Goal: Task Accomplishment & Management: Use online tool/utility

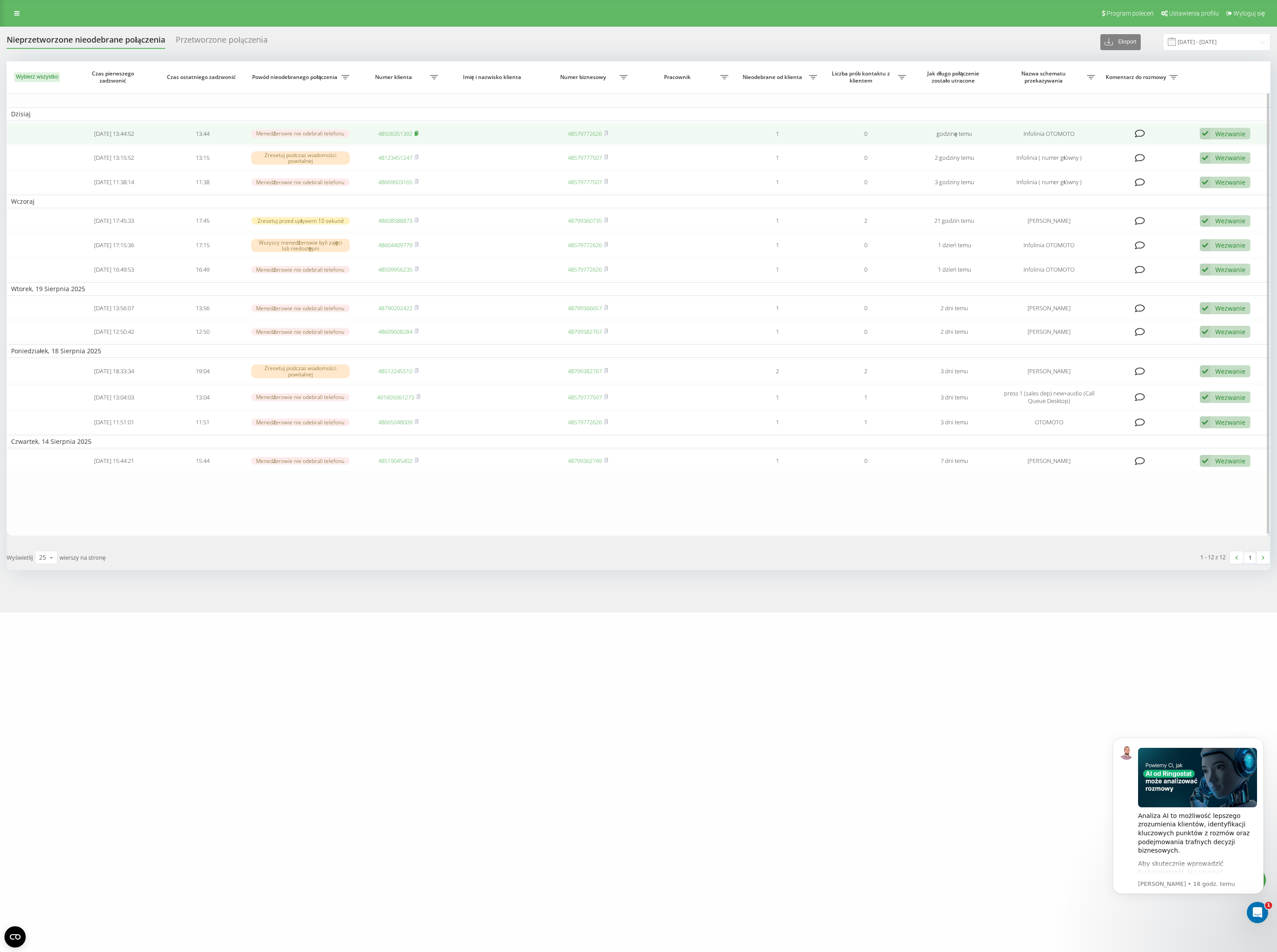
click at [417, 134] on rect at bounding box center [416, 134] width 3 height 4
click at [396, 130] on link "48506351392" at bounding box center [395, 133] width 34 height 8
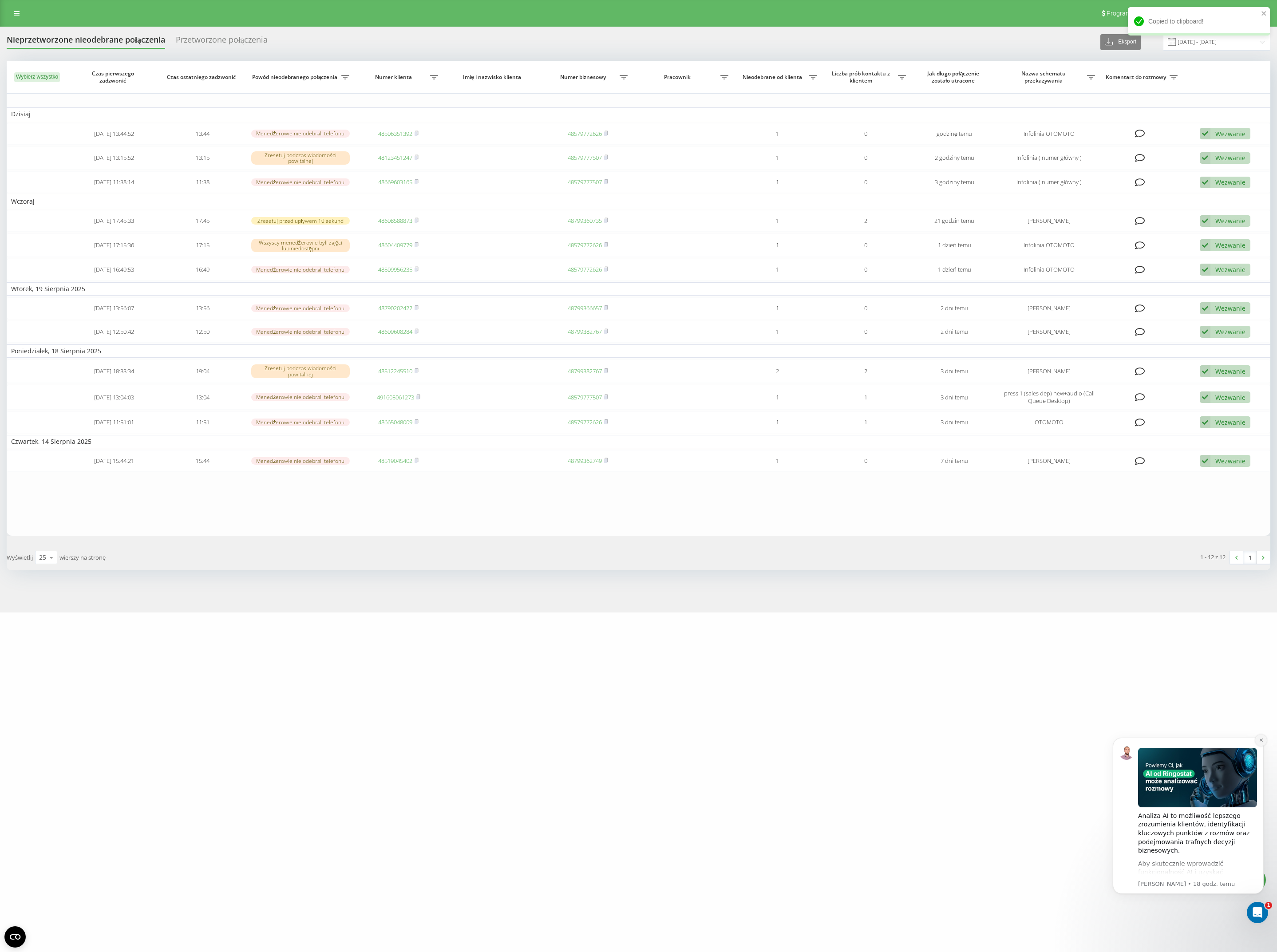
click at [1261, 743] on button "Dismiss notification" at bounding box center [1261, 740] width 12 height 12
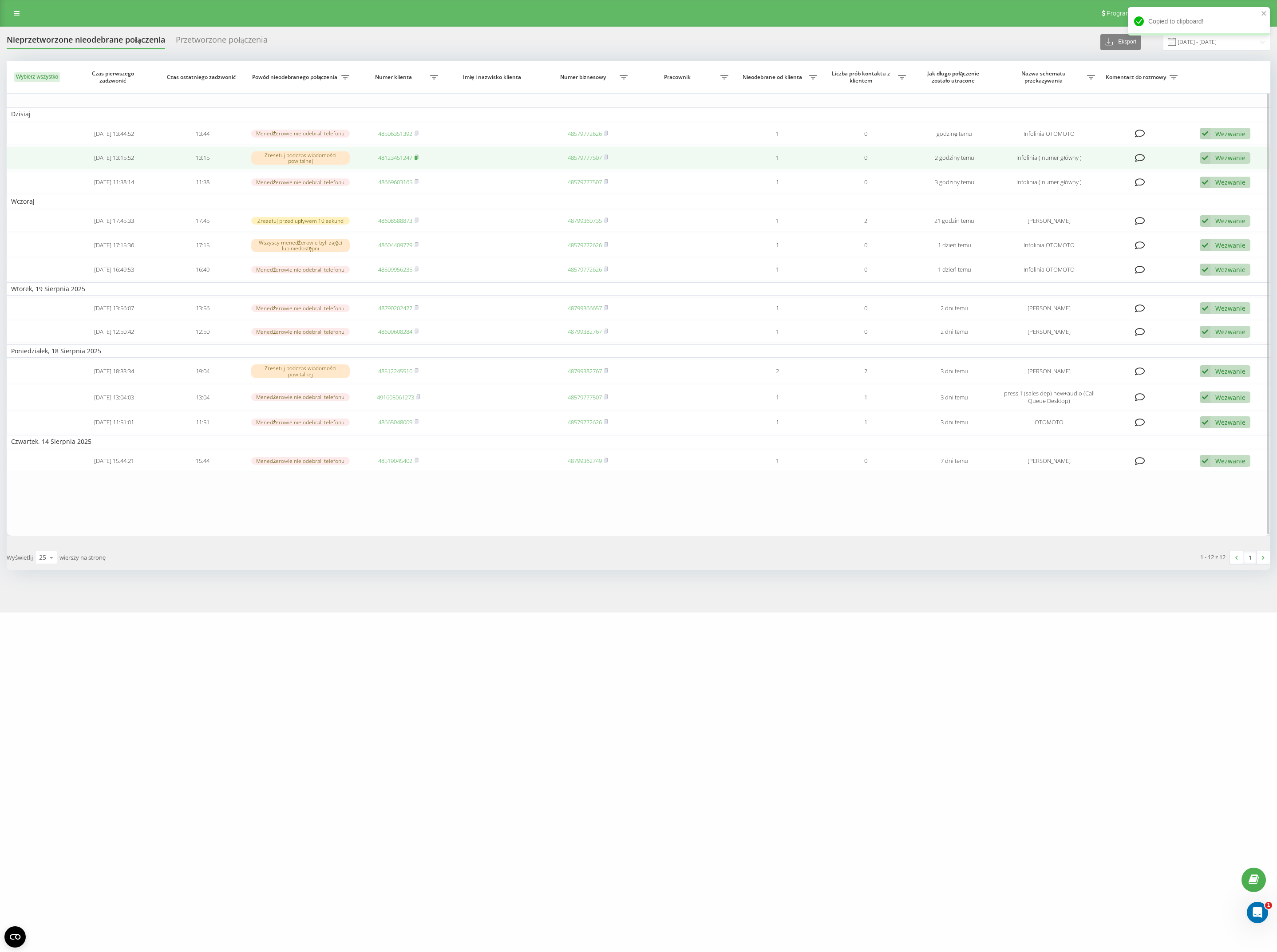
click at [416, 156] on rect at bounding box center [416, 158] width 3 height 4
click at [402, 162] on td "48123451247" at bounding box center [398, 158] width 88 height 23
click at [401, 156] on link "48123451247" at bounding box center [395, 157] width 34 height 8
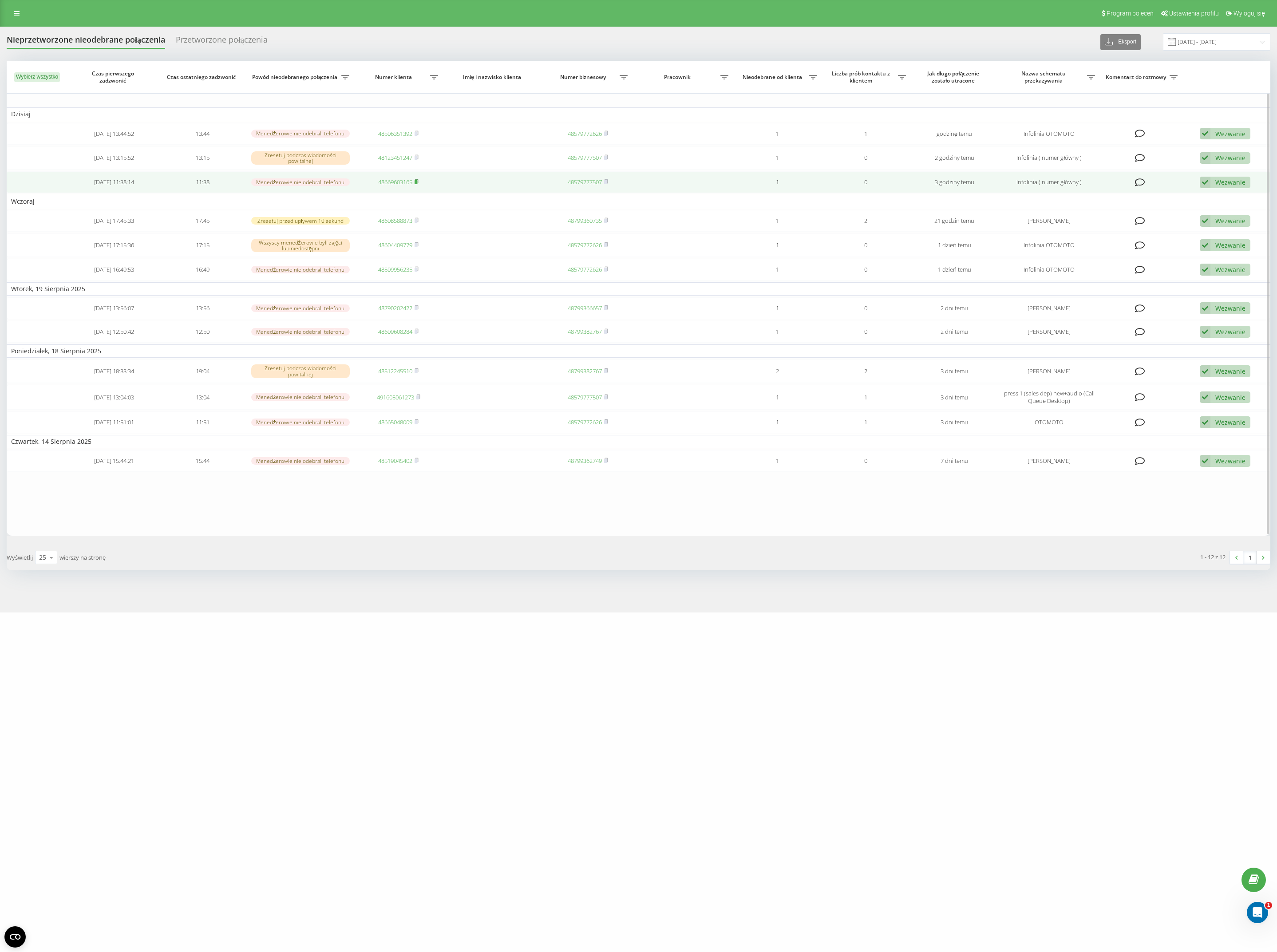
click at [417, 184] on span at bounding box center [417, 182] width 4 height 8
click at [1233, 181] on div "Wezwanie" at bounding box center [1230, 182] width 30 height 8
click at [1183, 215] on span "Skontaktowano się z klientem za pomocą innego kanału" at bounding box center [1160, 213] width 164 height 8
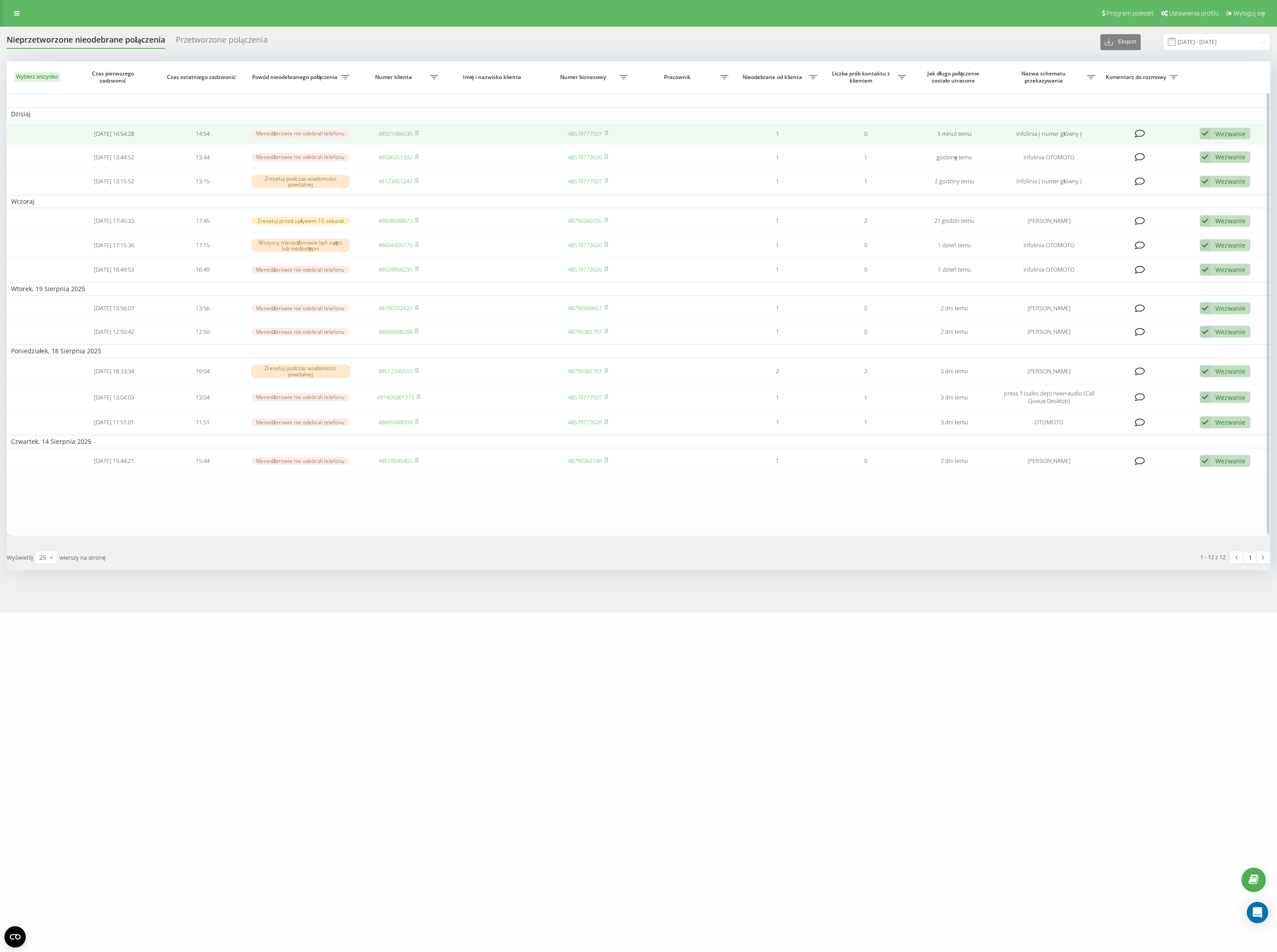
click at [1237, 139] on div "Wezwanie Nie udało się skontaktować Skontaktowano się z klientem za pomocą inne…" at bounding box center [1225, 134] width 51 height 12
click at [1211, 162] on span "Skontaktowano się z klientem za pomocą innego kanału" at bounding box center [1160, 163] width 164 height 8
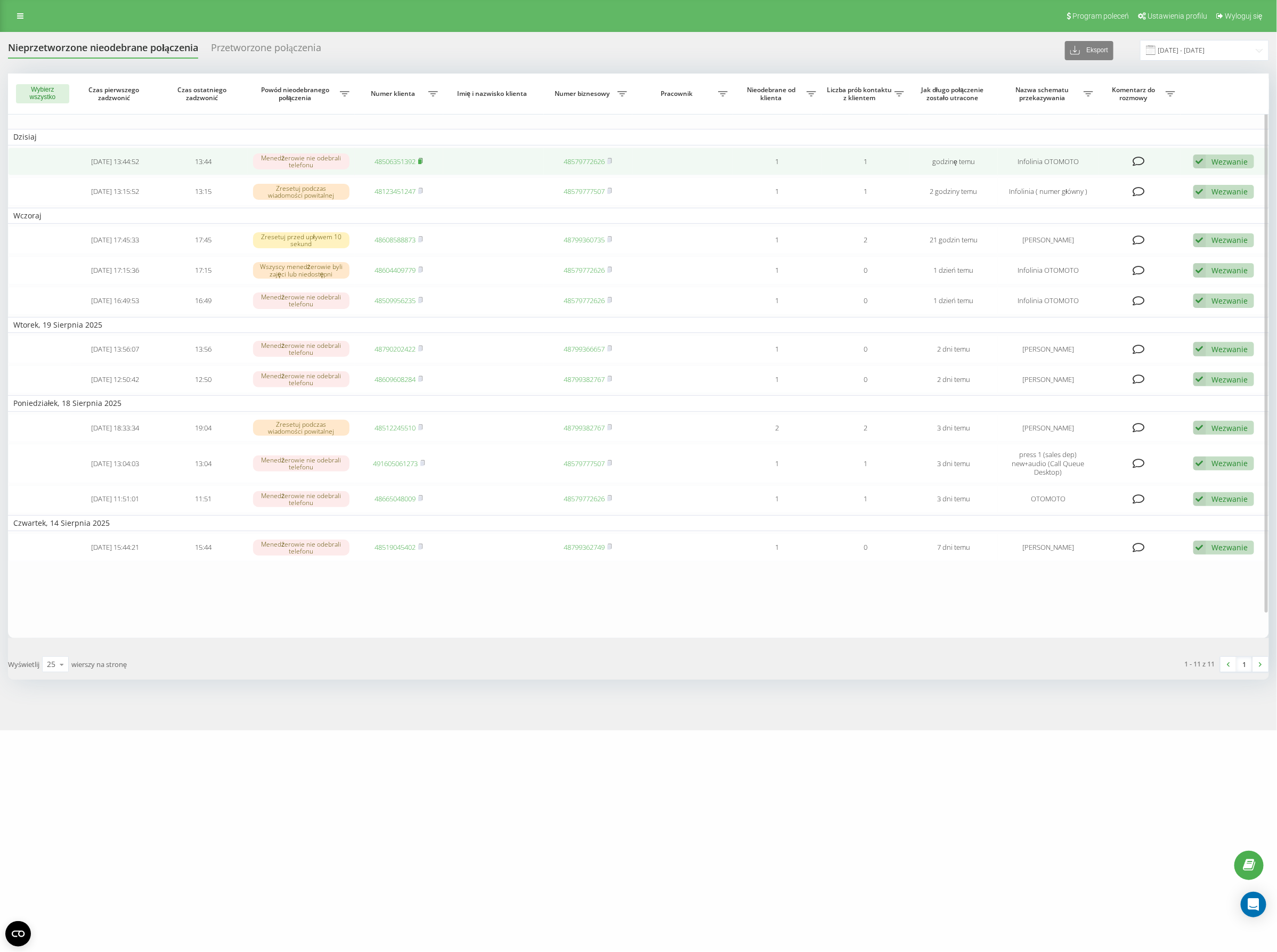
click at [420, 161] on rect at bounding box center [420, 162] width 3 height 5
